Goal: Information Seeking & Learning: Learn about a topic

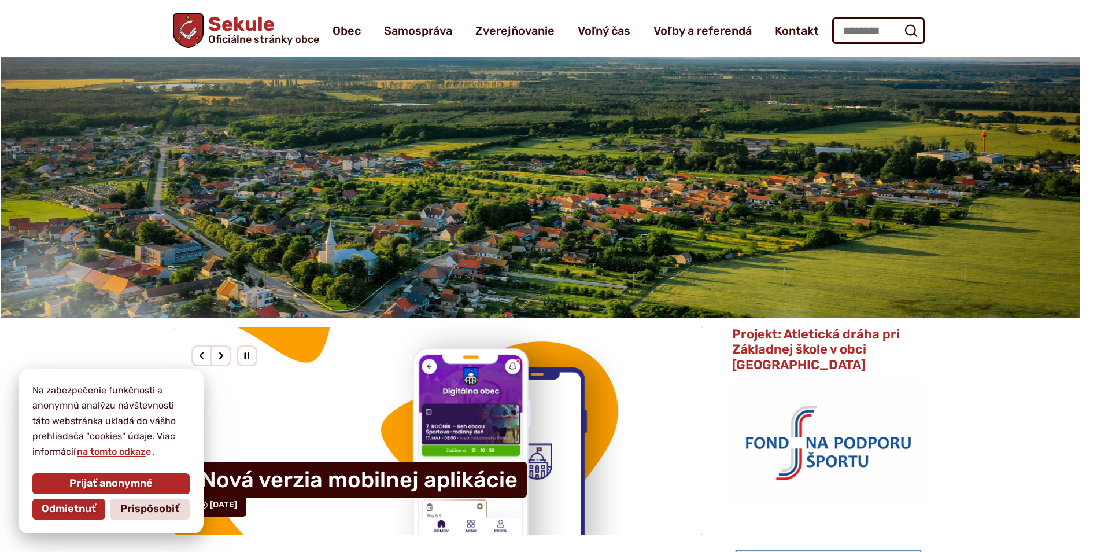
scroll to position [15, 0]
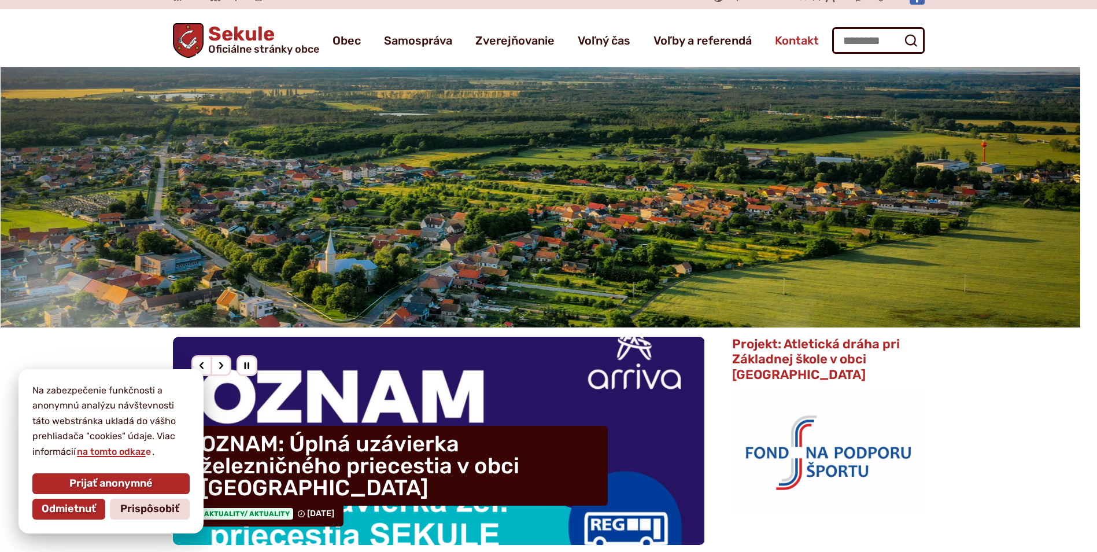
click at [800, 43] on span "Kontakt" at bounding box center [797, 40] width 44 height 32
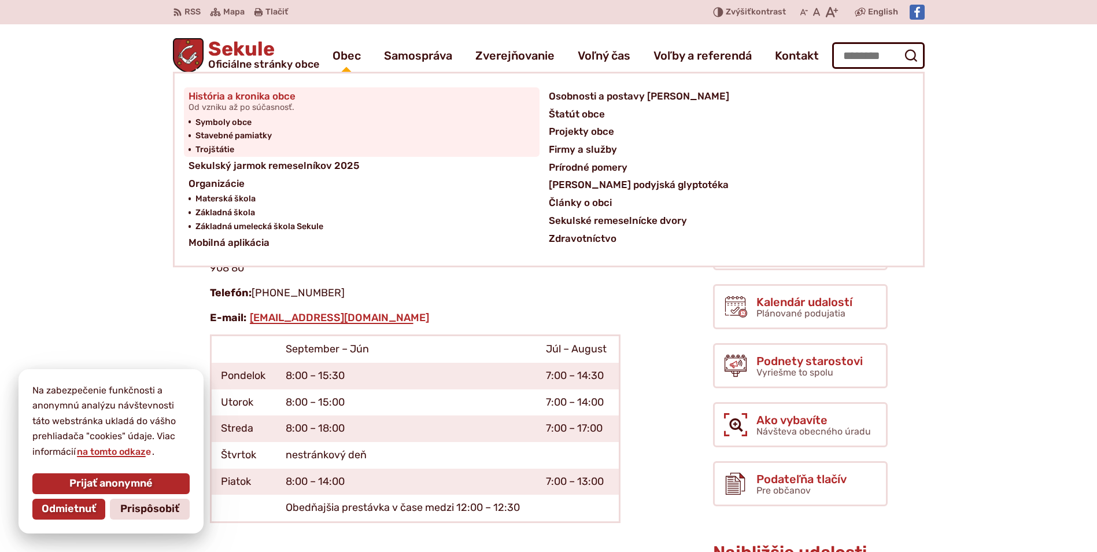
click at [272, 105] on span "Od vzniku až po súčasnosť." at bounding box center [242, 107] width 107 height 9
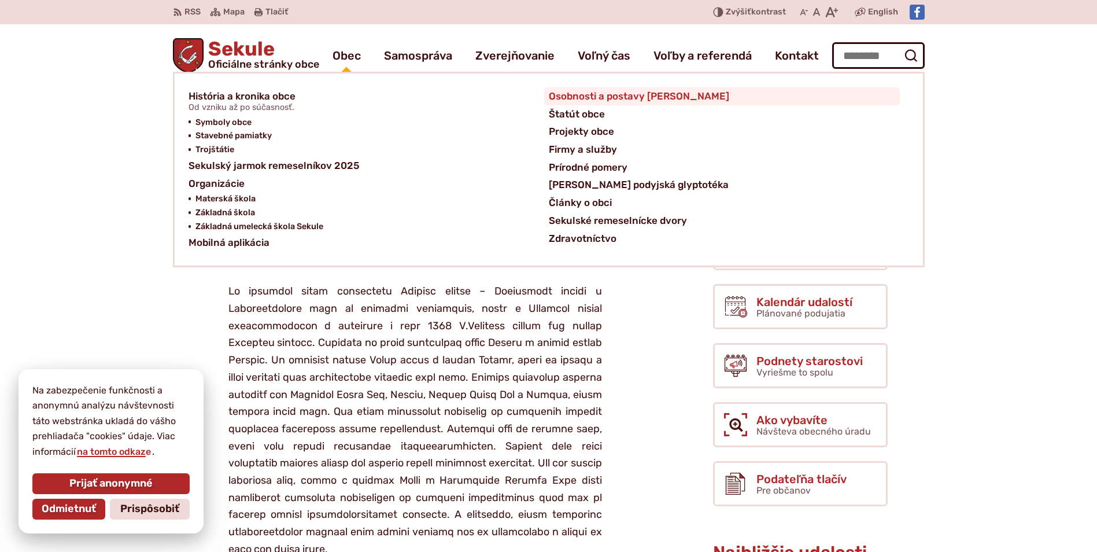
click at [583, 97] on span "Osobnosti a postavy [PERSON_NAME]" at bounding box center [639, 96] width 181 height 18
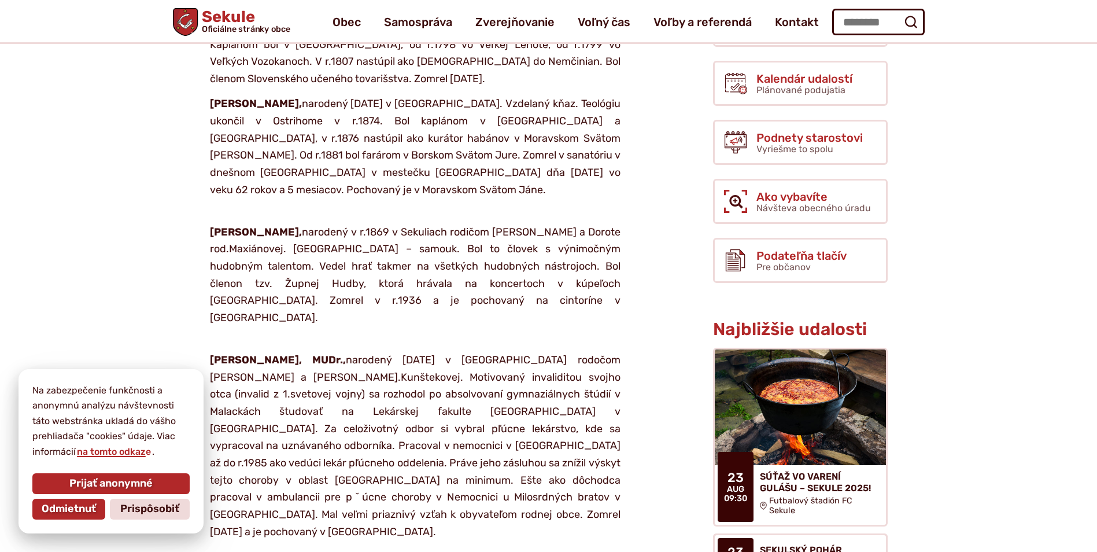
scroll to position [116, 0]
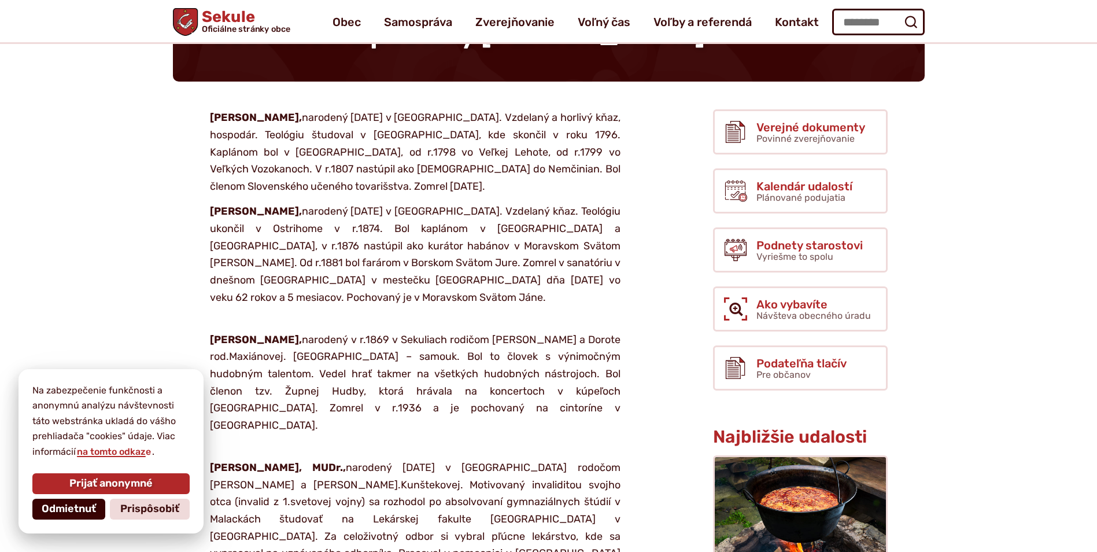
click at [65, 506] on span "Odmietnuť" at bounding box center [69, 509] width 54 height 13
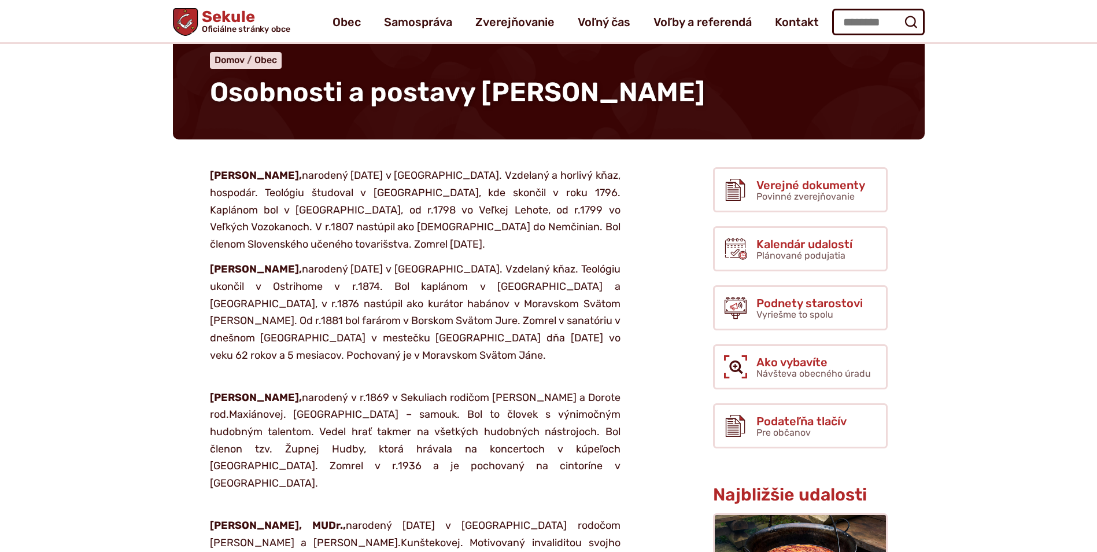
scroll to position [0, 0]
